Goal: Use online tool/utility: Utilize a website feature to perform a specific function

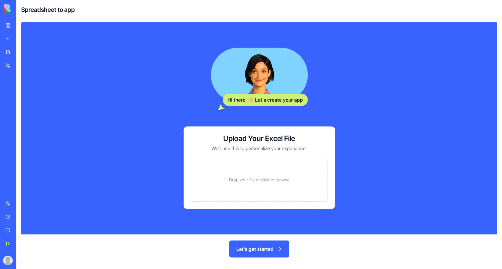
click at [282, 181] on span "Drop your file or click to browse" at bounding box center [259, 180] width 61 height 6
click at [268, 248] on button "Let's get started" at bounding box center [259, 248] width 60 height 17
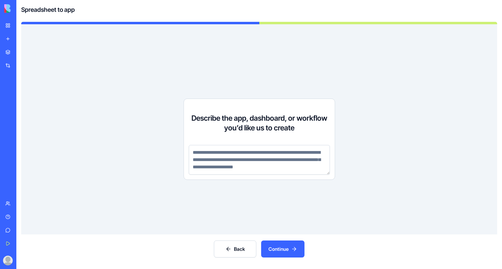
drag, startPoint x: 212, startPoint y: 159, endPoint x: 221, endPoint y: 160, distance: 9.1
click at [221, 160] on textarea at bounding box center [259, 160] width 141 height 30
drag, startPoint x: 222, startPoint y: 159, endPoint x: 214, endPoint y: 160, distance: 7.9
click at [214, 160] on textarea at bounding box center [259, 160] width 141 height 30
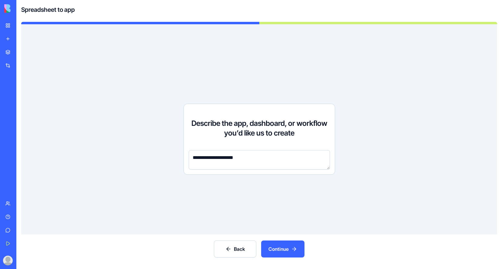
type textarea "**********"
click at [283, 248] on button "Continue" at bounding box center [282, 248] width 43 height 17
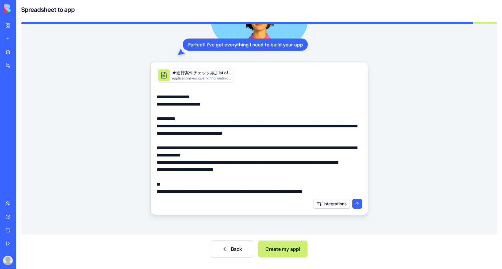
scroll to position [58, 0]
click at [333, 206] on button "Integrations" at bounding box center [332, 204] width 36 height 10
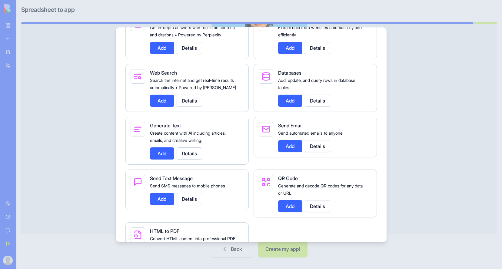
scroll to position [1019, 0]
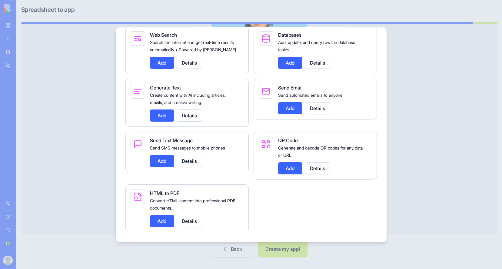
click at [412, 197] on div at bounding box center [251, 134] width 502 height 269
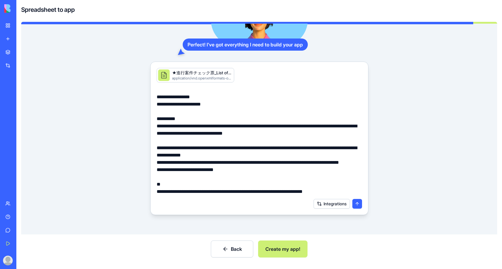
click at [297, 248] on button "Create my app!" at bounding box center [282, 248] width 49 height 17
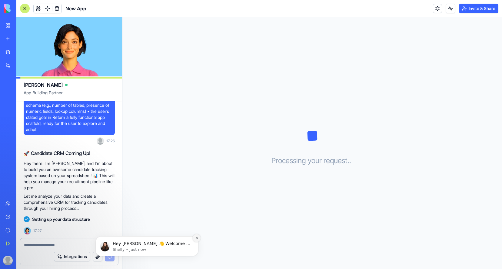
click at [198, 237] on icon "Dismiss notification" at bounding box center [196, 237] width 3 height 3
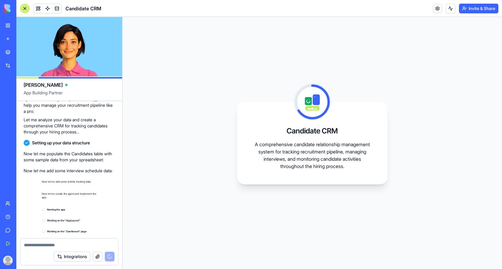
scroll to position [247, 0]
